Goal: Information Seeking & Learning: Check status

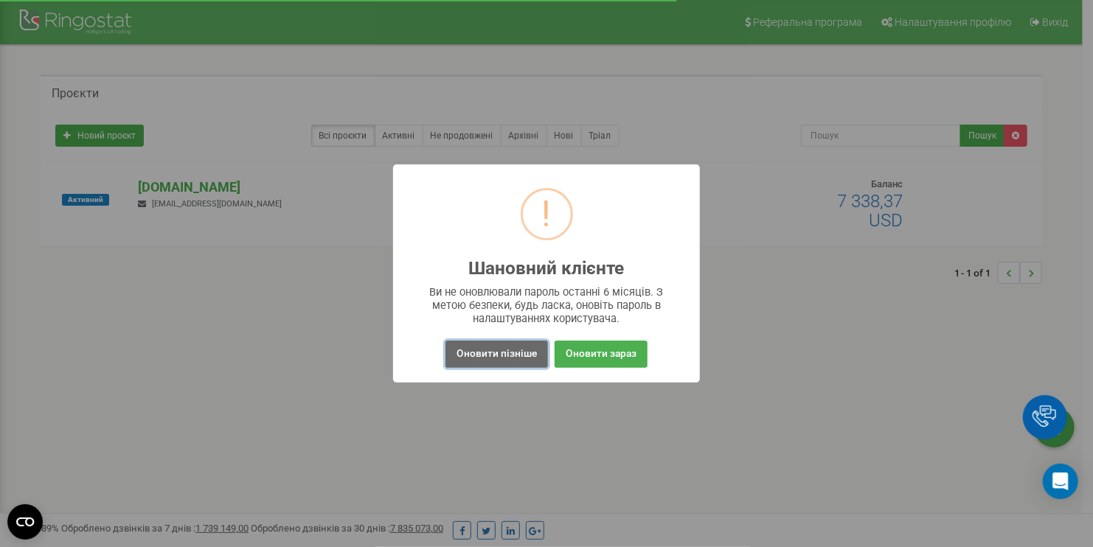
click at [513, 355] on button "Оновити пізніше" at bounding box center [496, 354] width 103 height 27
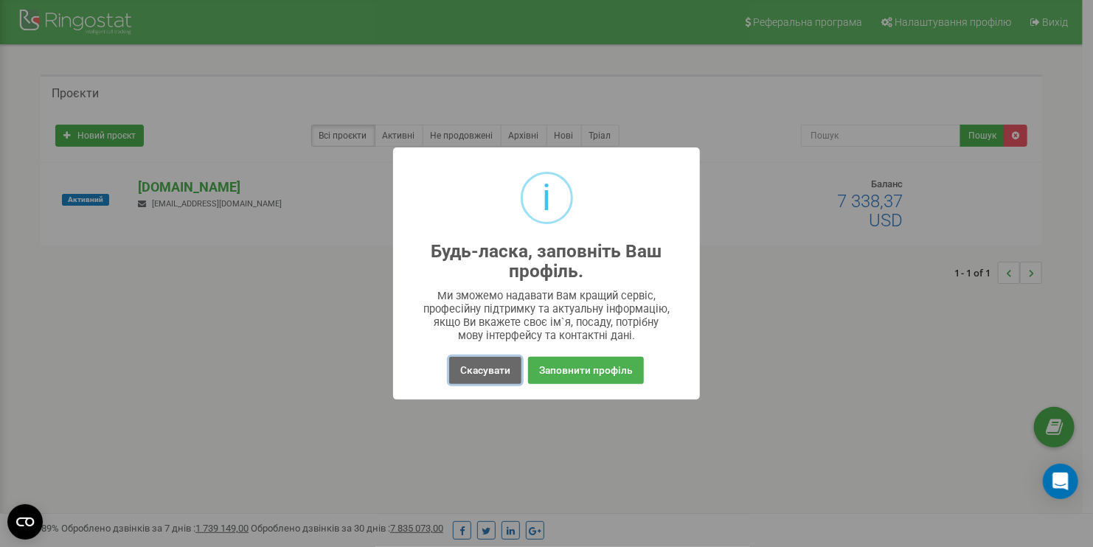
click at [474, 364] on button "Скасувати" at bounding box center [485, 370] width 72 height 27
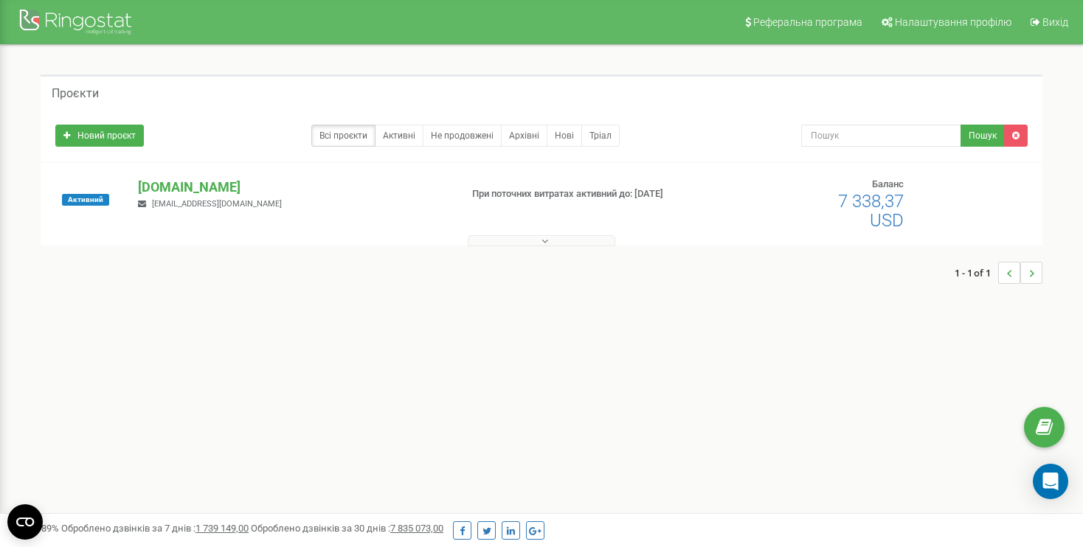
click at [553, 240] on button at bounding box center [541, 240] width 147 height 11
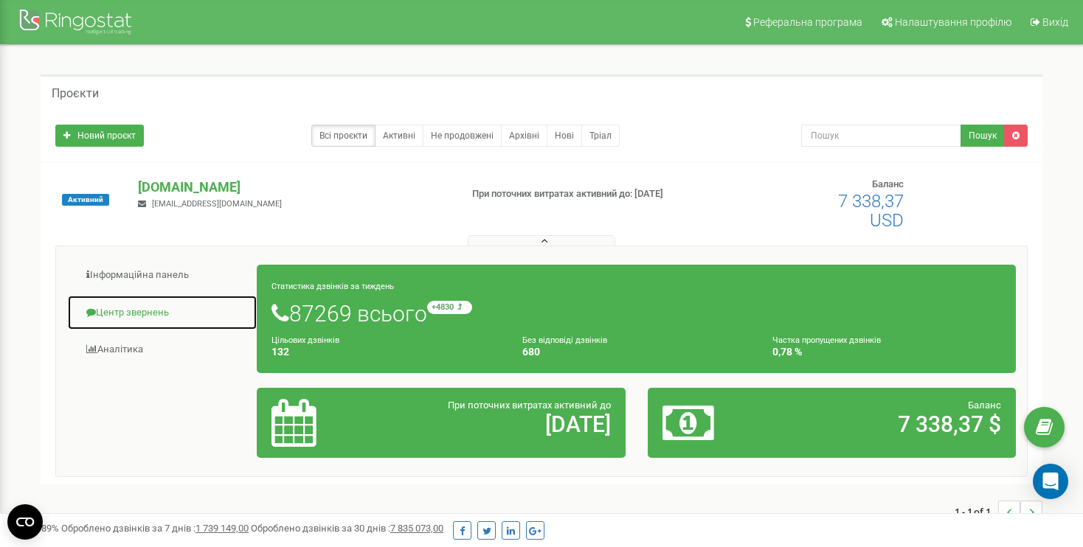
click at [126, 313] on link "Центр звернень" at bounding box center [162, 313] width 190 height 36
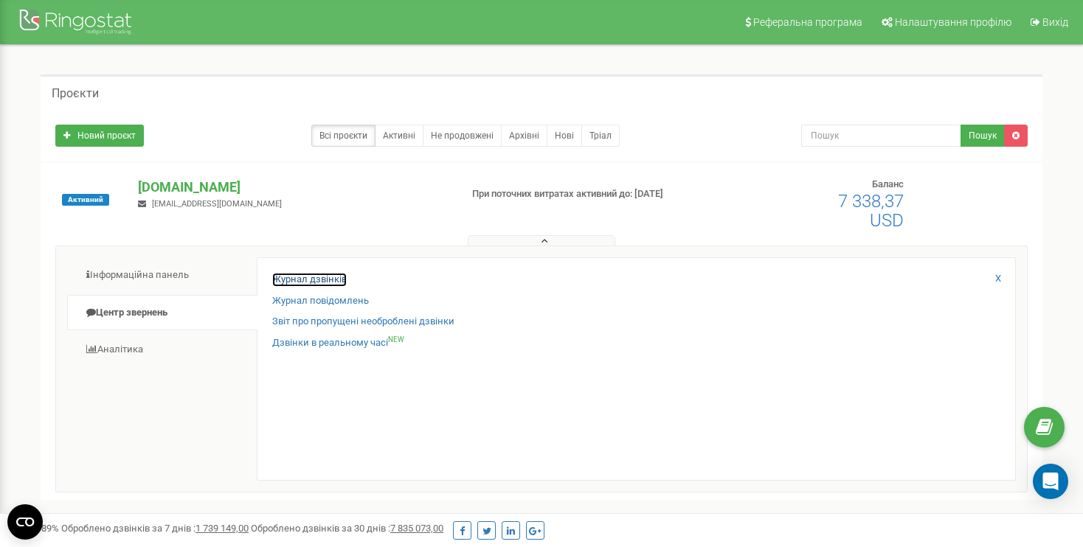
click at [319, 277] on link "Журнал дзвінків" at bounding box center [309, 280] width 74 height 14
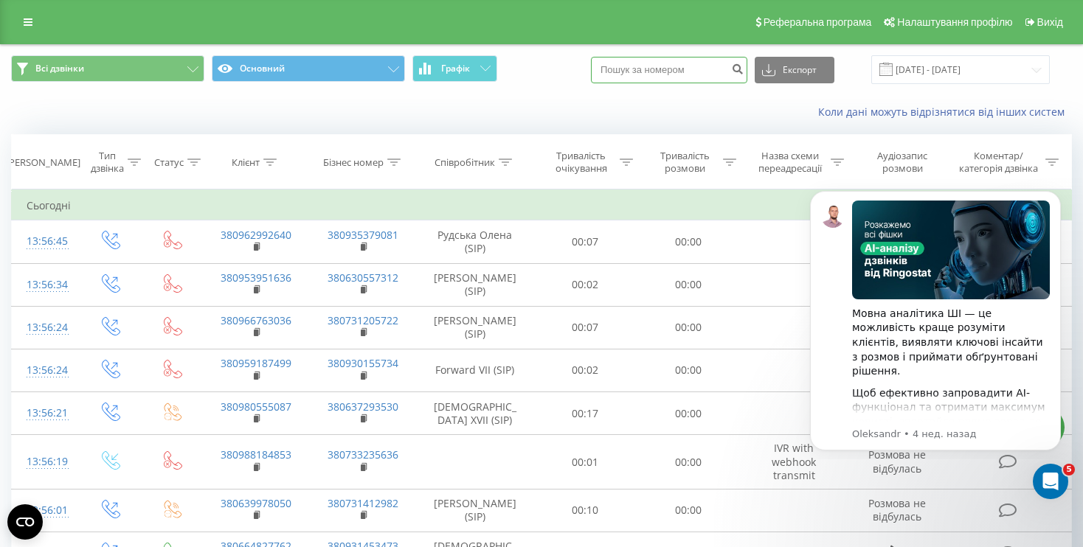
click at [701, 72] on input at bounding box center [669, 70] width 156 height 27
paste input "+380678127145"
click at [636, 73] on input "+380678127145" at bounding box center [669, 70] width 156 height 27
type input "0678127145"
click at [743, 67] on icon "submit" at bounding box center [737, 67] width 13 height 9
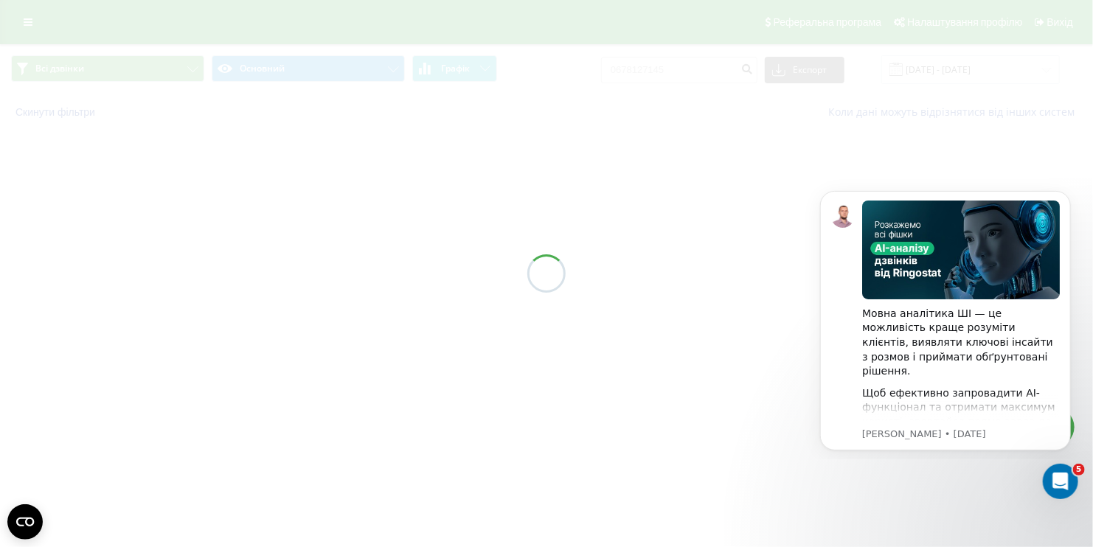
click at [701, 228] on div at bounding box center [546, 273] width 1093 height 547
click at [1067, 482] on div "Открыть службу сообщений Intercom" at bounding box center [1058, 479] width 49 height 49
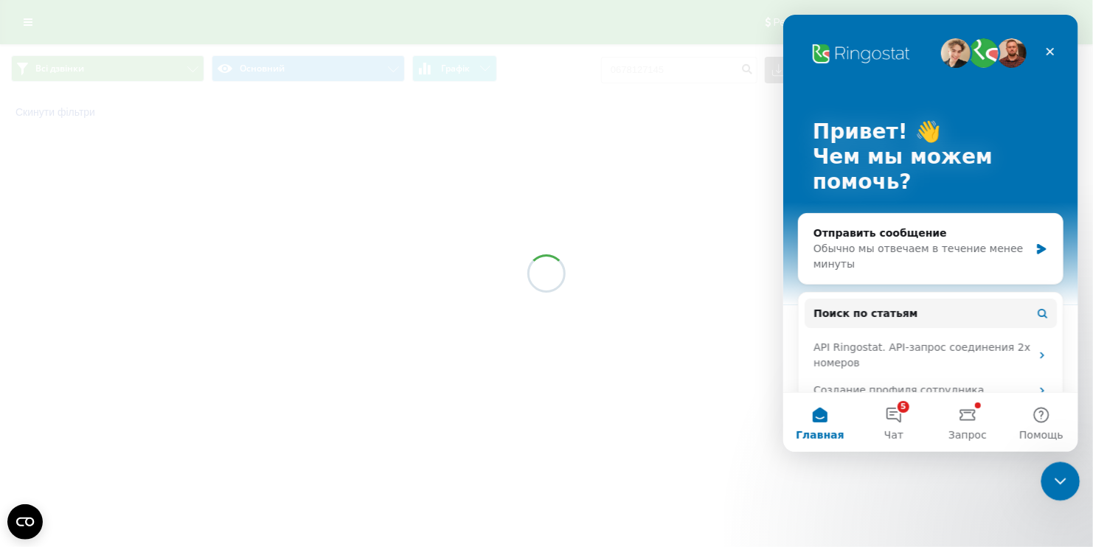
click at [1067, 482] on div "Закрыть службу сообщений Intercom" at bounding box center [1058, 479] width 35 height 35
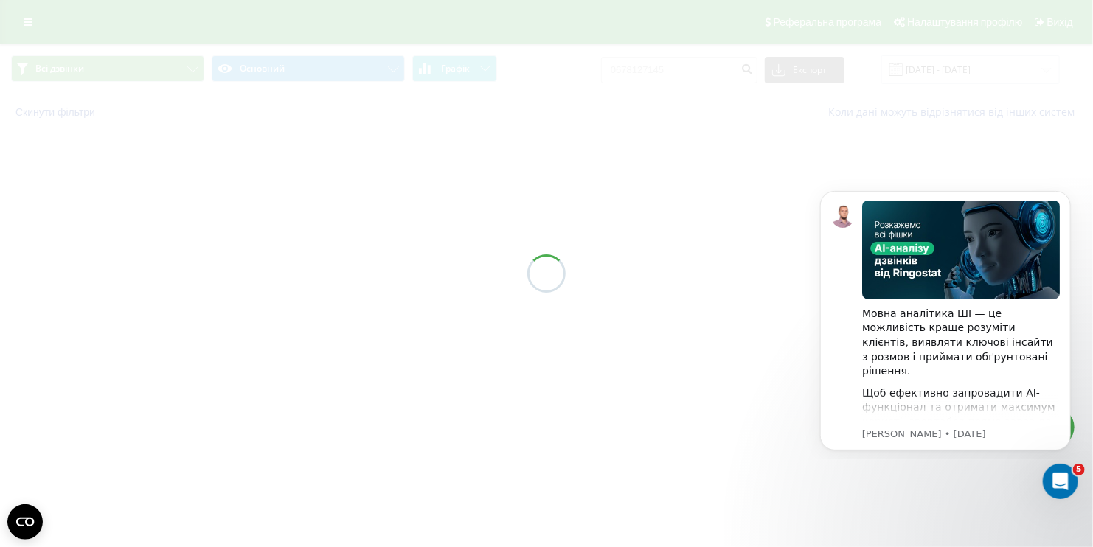
click at [624, 192] on div at bounding box center [546, 273] width 1093 height 547
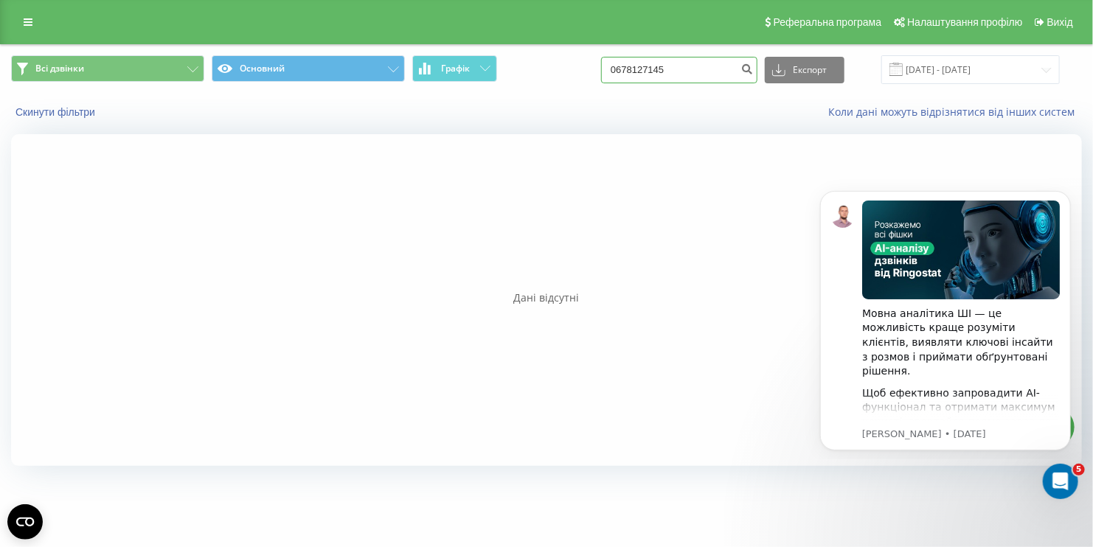
click at [723, 69] on input "0678127145" at bounding box center [679, 70] width 156 height 27
click at [630, 70] on input "0678127145" at bounding box center [679, 70] width 156 height 27
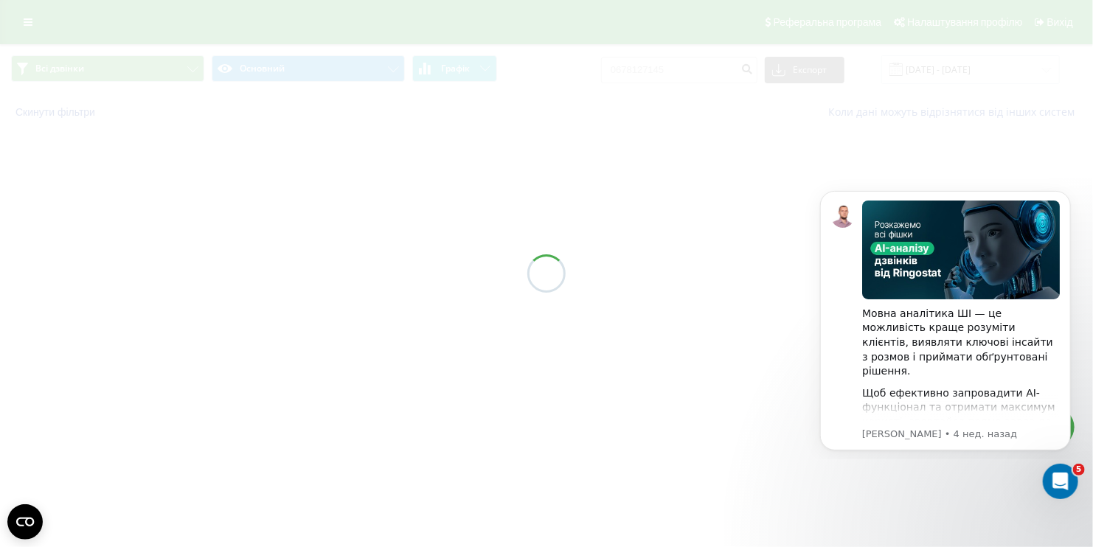
drag, startPoint x: 718, startPoint y: 175, endPoint x: 710, endPoint y: 176, distance: 7.4
click at [712, 176] on div at bounding box center [546, 273] width 1093 height 547
